Goal: Find specific page/section: Find specific page/section

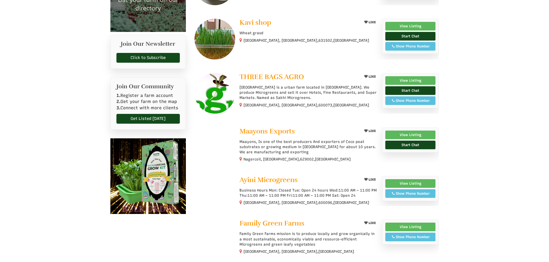
scroll to position [230, 0]
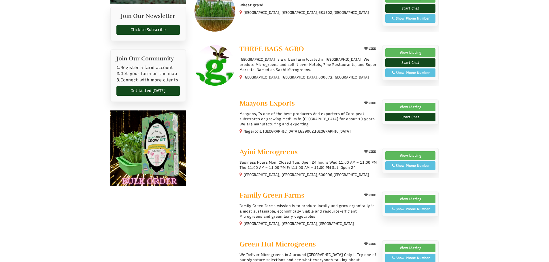
click at [143, 162] on img at bounding box center [148, 149] width 76 height 76
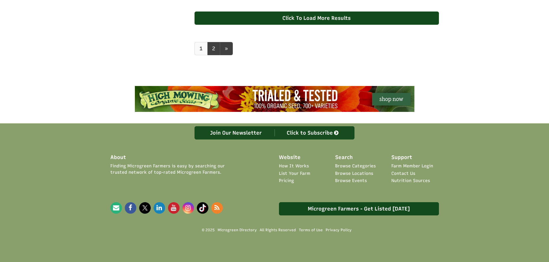
scroll to position [547, 0]
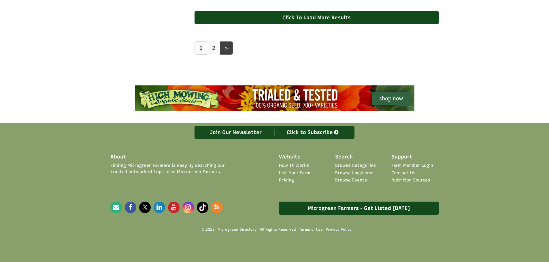
click at [212, 55] on link "2" at bounding box center [213, 47] width 13 height 13
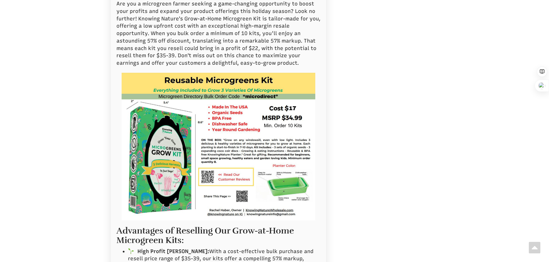
scroll to position [374, 0]
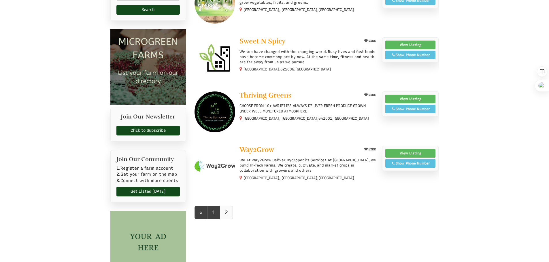
scroll to position [144, 0]
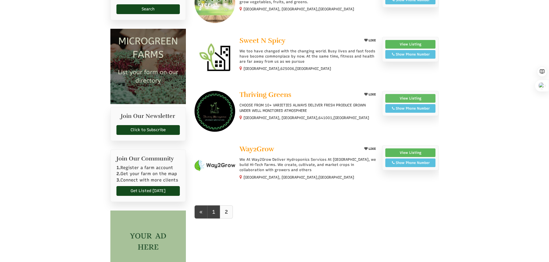
select select "Language Translate Widget"
click at [413, 98] on link "View Listing" at bounding box center [410, 98] width 50 height 9
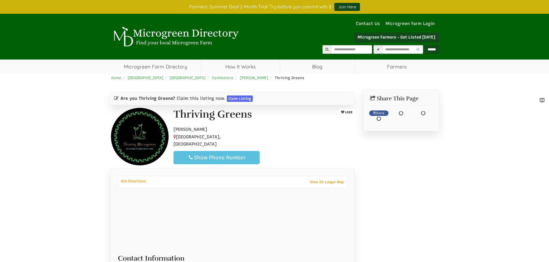
select select "Language Translate Widget"
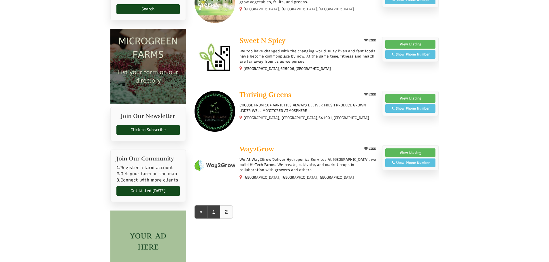
select select "Language Translate Widget"
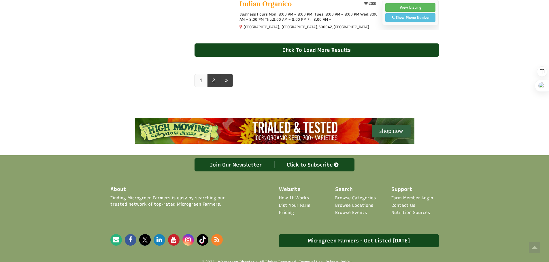
scroll to position [556, 0]
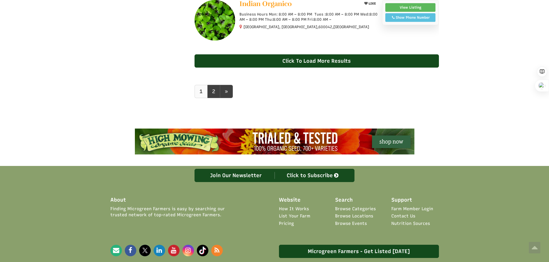
select select "Language Translate Widget"
